Goal: Find contact information: Find contact information

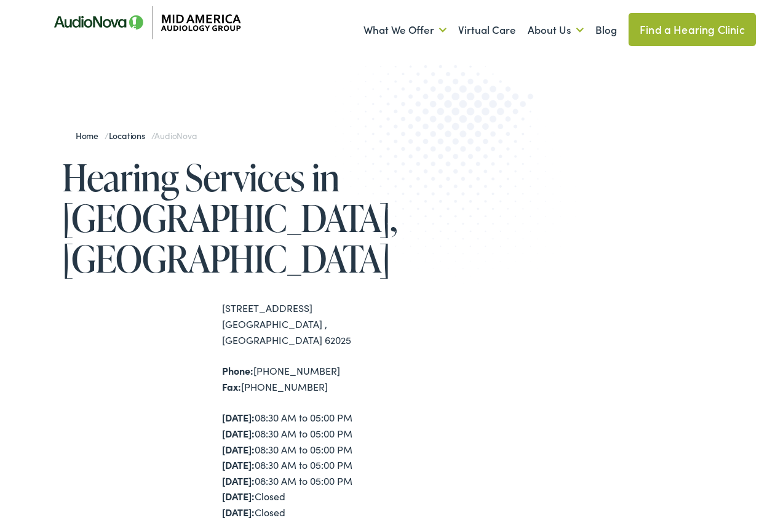
scroll to position [62, 0]
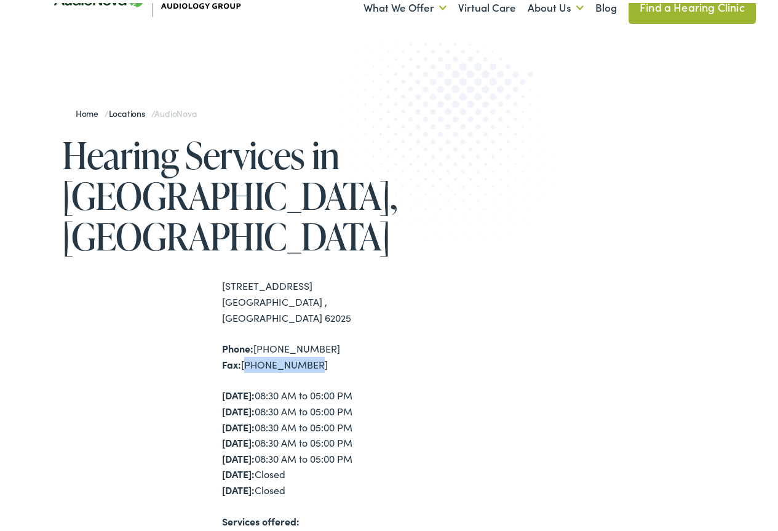
drag, startPoint x: 303, startPoint y: 303, endPoint x: 243, endPoint y: 309, distance: 60.0
click at [243, 338] on div "Phone: [PHONE_NUMBER] Fax: [PHONE_NUMBER]" at bounding box center [308, 353] width 172 height 31
click at [410, 315] on div "Home / Locations / AudioNova Hearing Services in [GEOGRAPHIC_DATA], [GEOGRAPHIC…" at bounding box center [393, 414] width 725 height 632
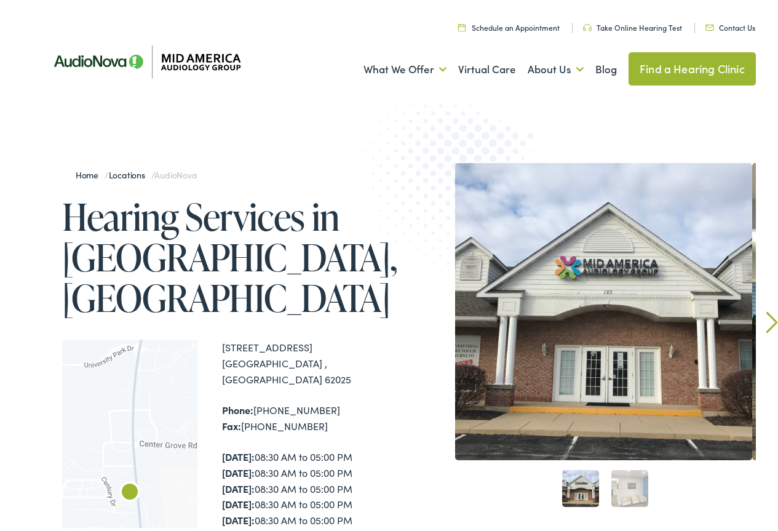
click at [292, 399] on div "Phone: [PHONE_NUMBER] Fax: [PHONE_NUMBER]" at bounding box center [308, 414] width 172 height 31
drag, startPoint x: 220, startPoint y: 304, endPoint x: 327, endPoint y: 322, distance: 108.5
click at [327, 337] on div "← Move left → Move right ↑ Move up ↓ Move down + Zoom in - Zoom out Home Jump l…" at bounding box center [228, 505] width 332 height 337
copy div "[STREET_ADDRESS]"
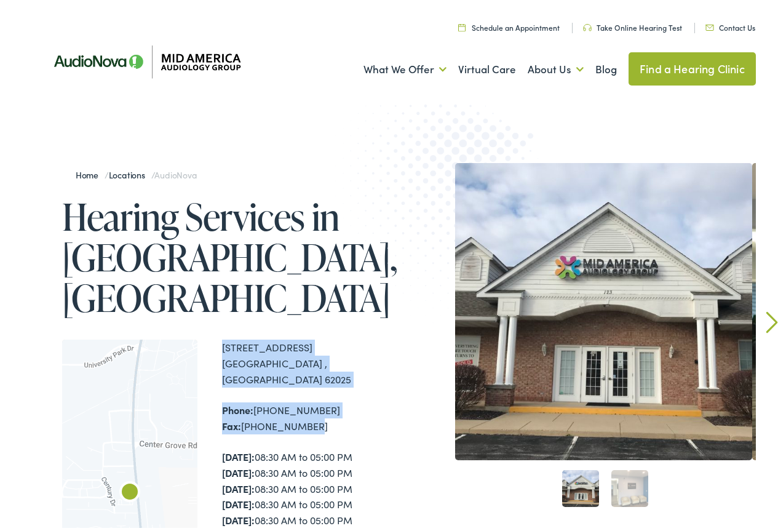
drag, startPoint x: 313, startPoint y: 365, endPoint x: 214, endPoint y: 350, distance: 100.2
click at [207, 351] on div "← Move left → Move right ↑ Move up ↓ Move down + Zoom in - Zoom out Home Jump l…" at bounding box center [228, 505] width 332 height 337
click at [308, 399] on div "Phone: [PHONE_NUMBER] Fax: [PHONE_NUMBER]" at bounding box center [308, 414] width 172 height 31
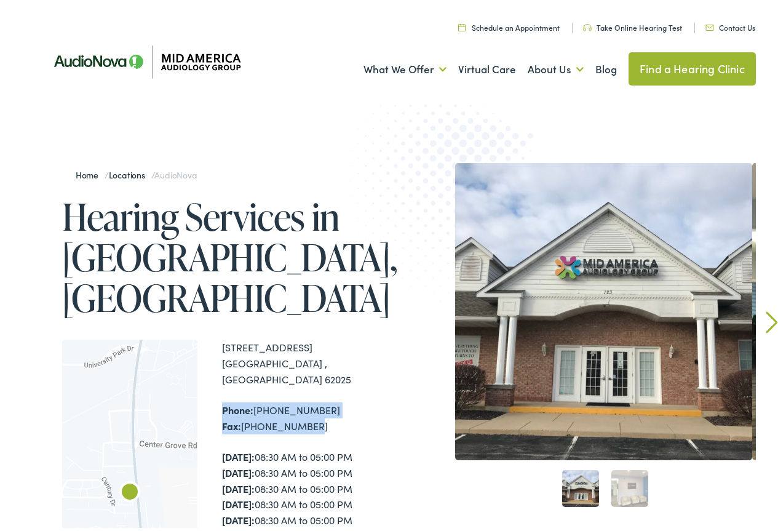
drag, startPoint x: 307, startPoint y: 366, endPoint x: 221, endPoint y: 354, distance: 87.0
click at [221, 354] on div "← Move left → Move right ↑ Move up ↓ Move down + Zoom in - Zoom out Home Jump l…" at bounding box center [228, 505] width 332 height 337
copy div "Phone: [PHONE_NUMBER] Fax: [PHONE_NUMBER]"
click at [383, 399] on div "Phone: [PHONE_NUMBER] Fax: [PHONE_NUMBER]" at bounding box center [308, 414] width 172 height 31
